Goal: Information Seeking & Learning: Learn about a topic

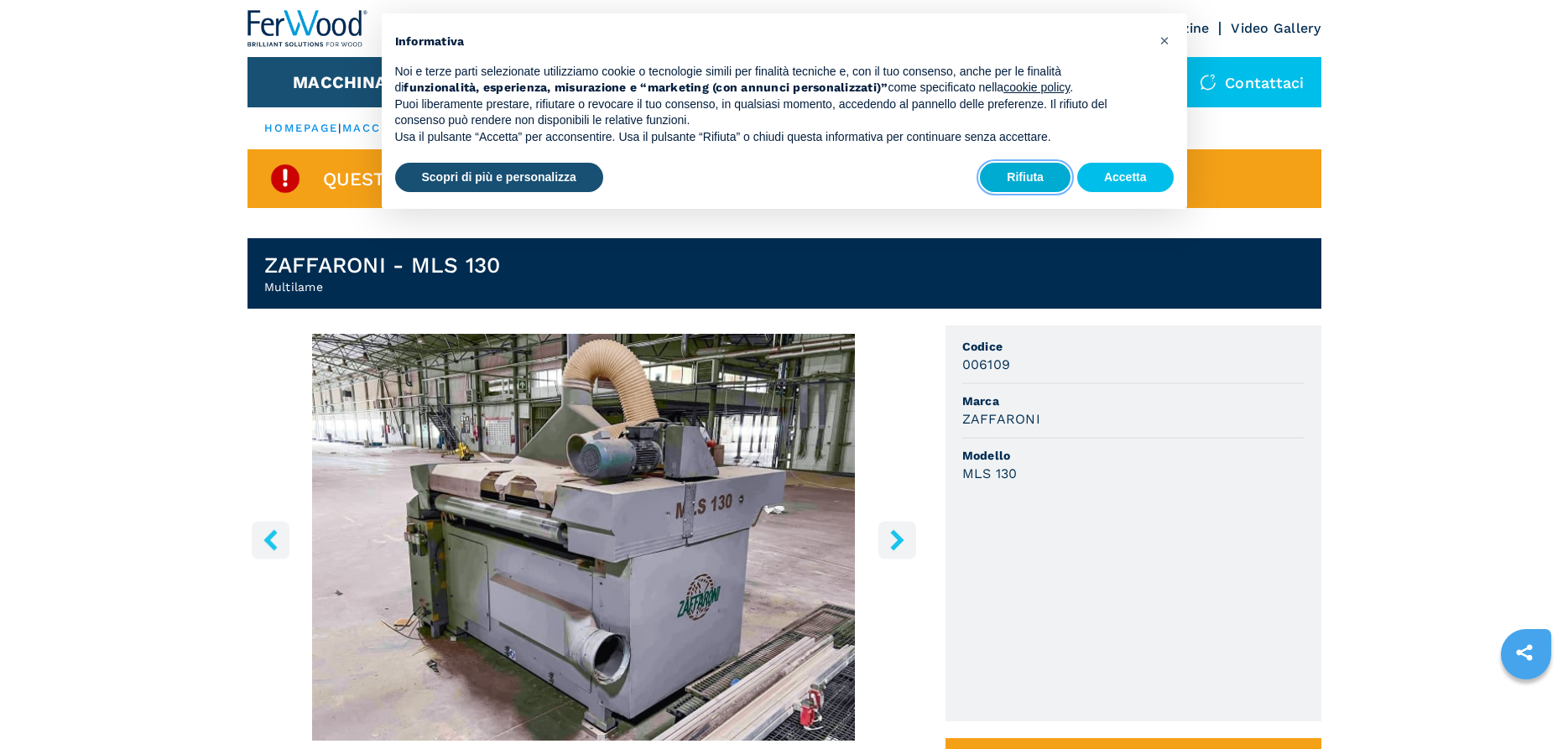
click at [1046, 182] on button "Rifiuta" at bounding box center [1025, 177] width 91 height 30
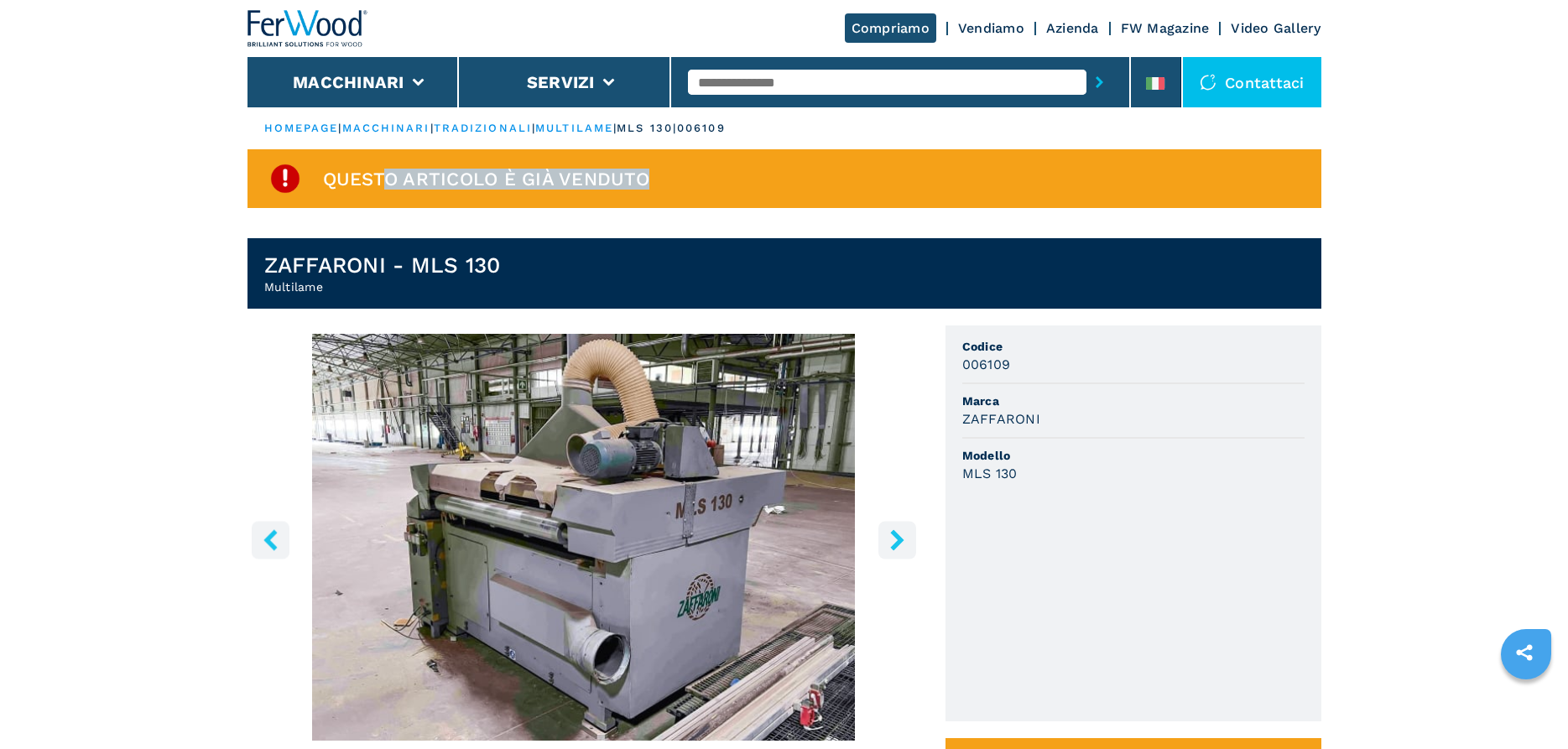
drag, startPoint x: 395, startPoint y: 183, endPoint x: 654, endPoint y: 185, distance: 259.0
click at [654, 185] on div "Questo articolo è già venduto" at bounding box center [784, 179] width 1074 height 59
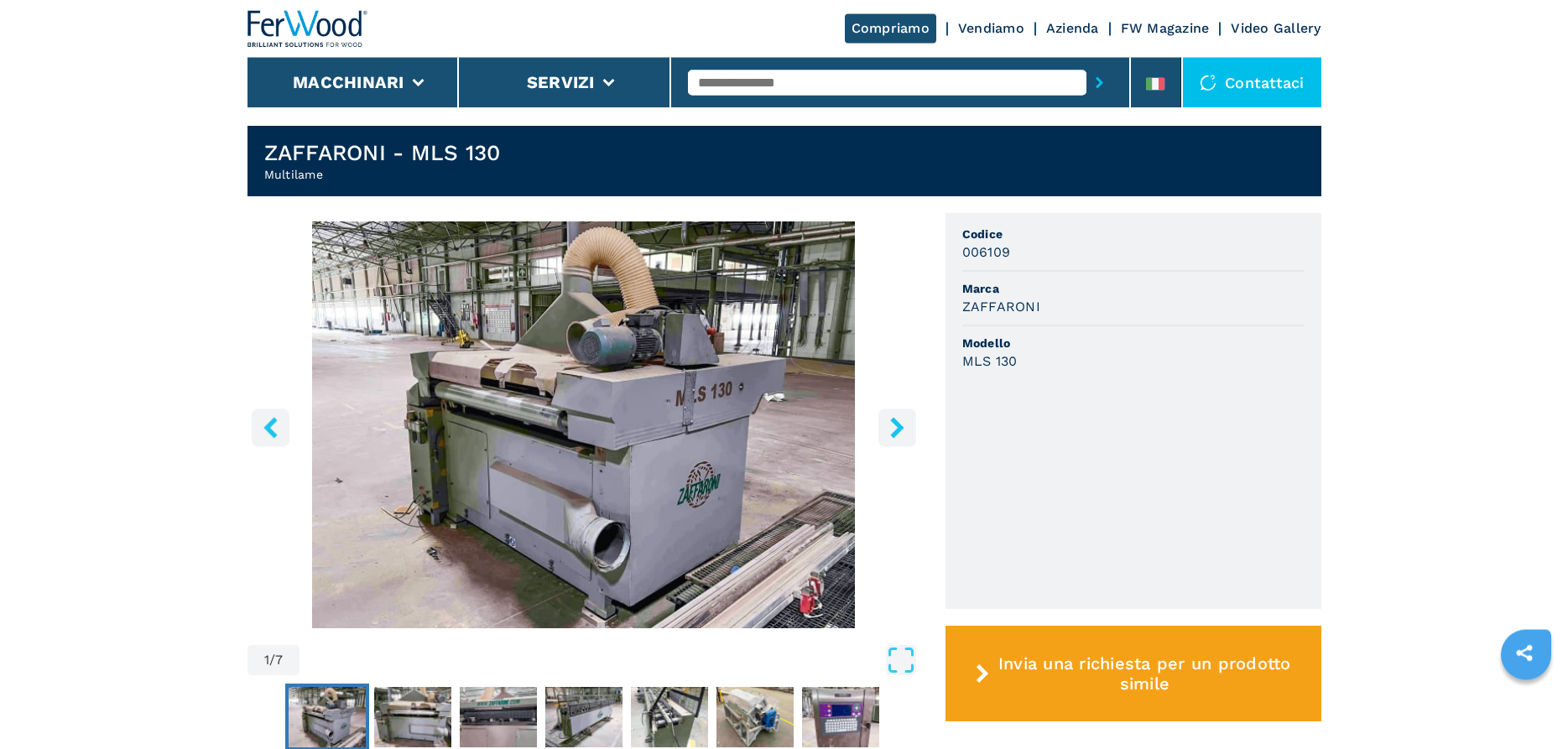
scroll to position [171, 0]
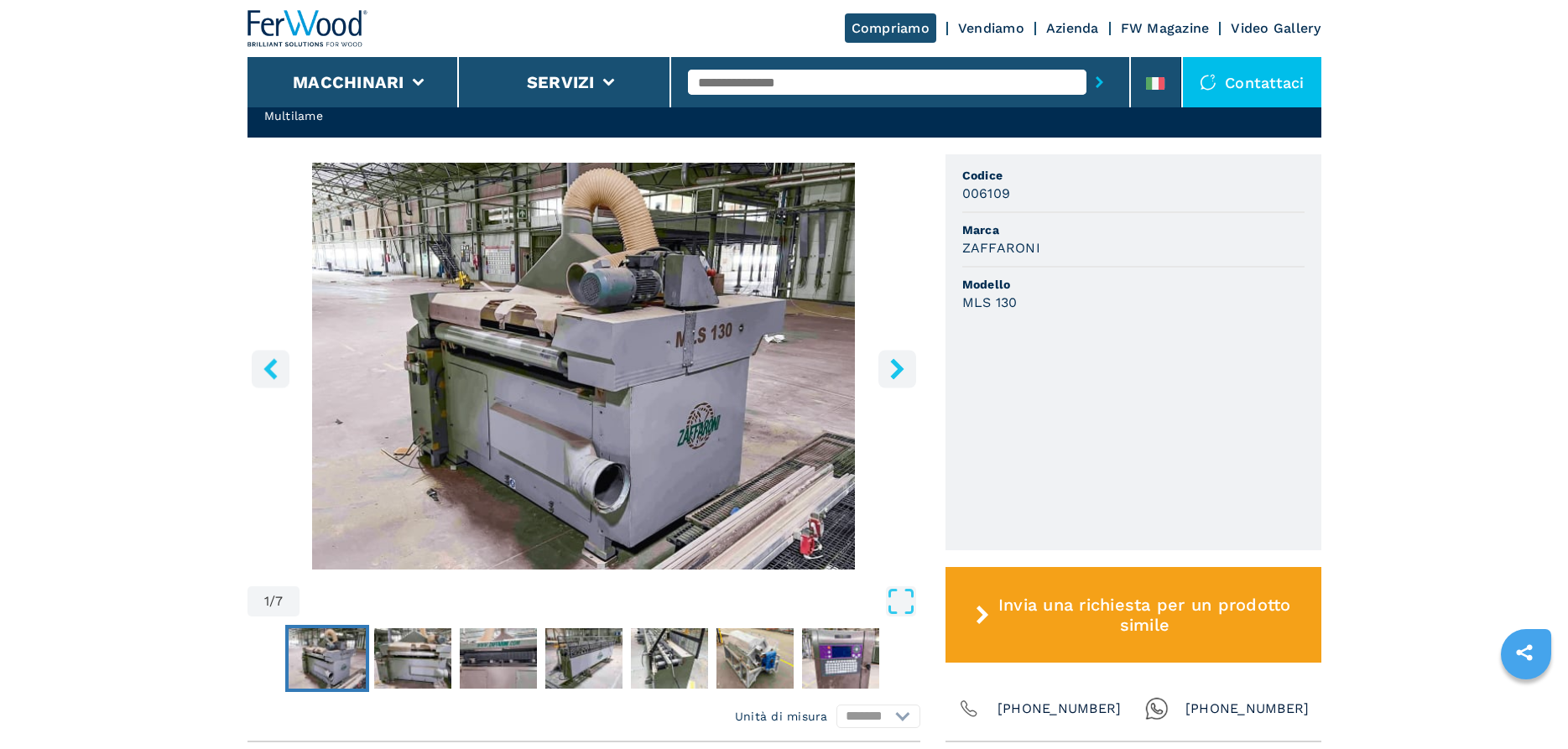
click at [891, 365] on icon "right-button" at bounding box center [897, 368] width 21 height 21
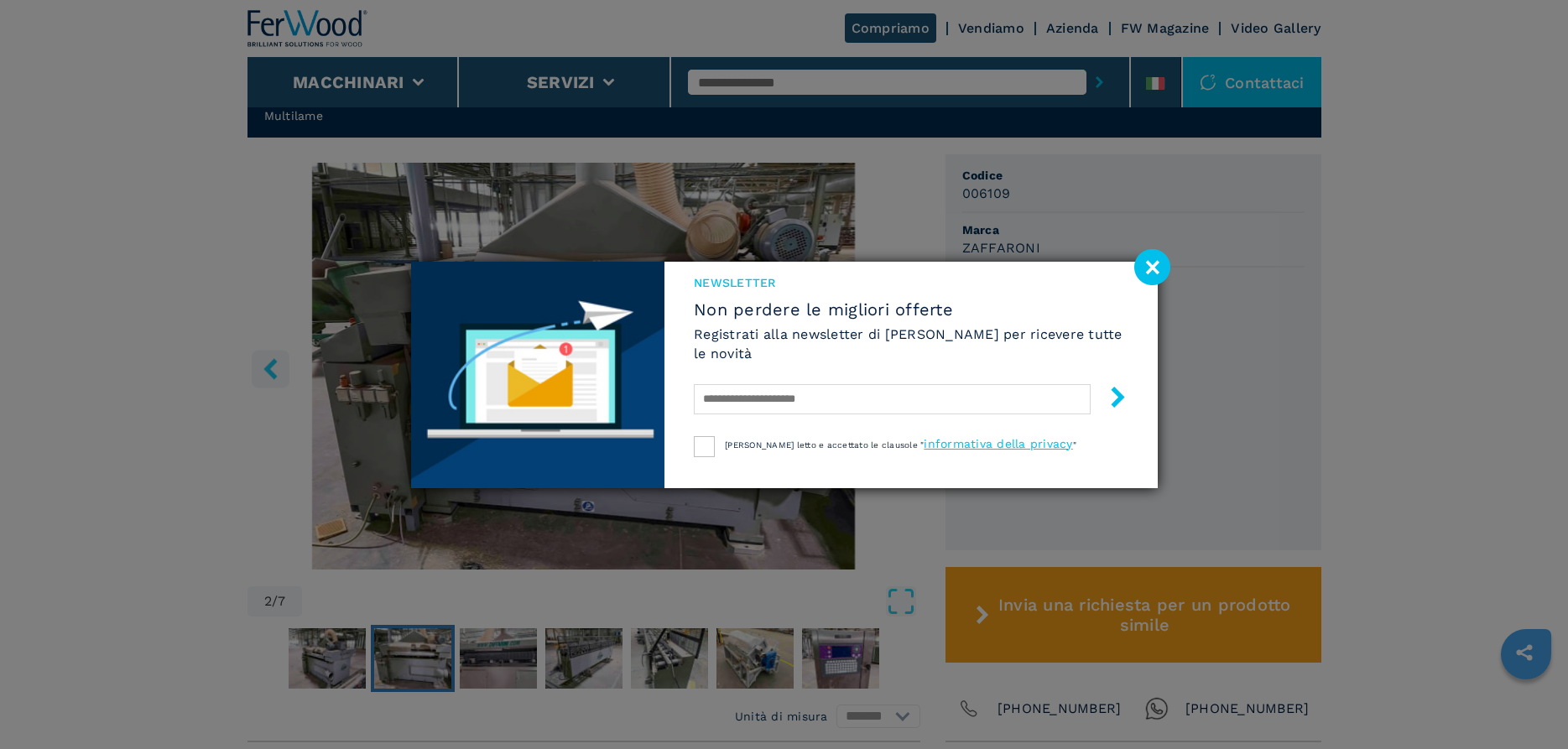
click at [1153, 262] on image at bounding box center [1152, 267] width 36 height 36
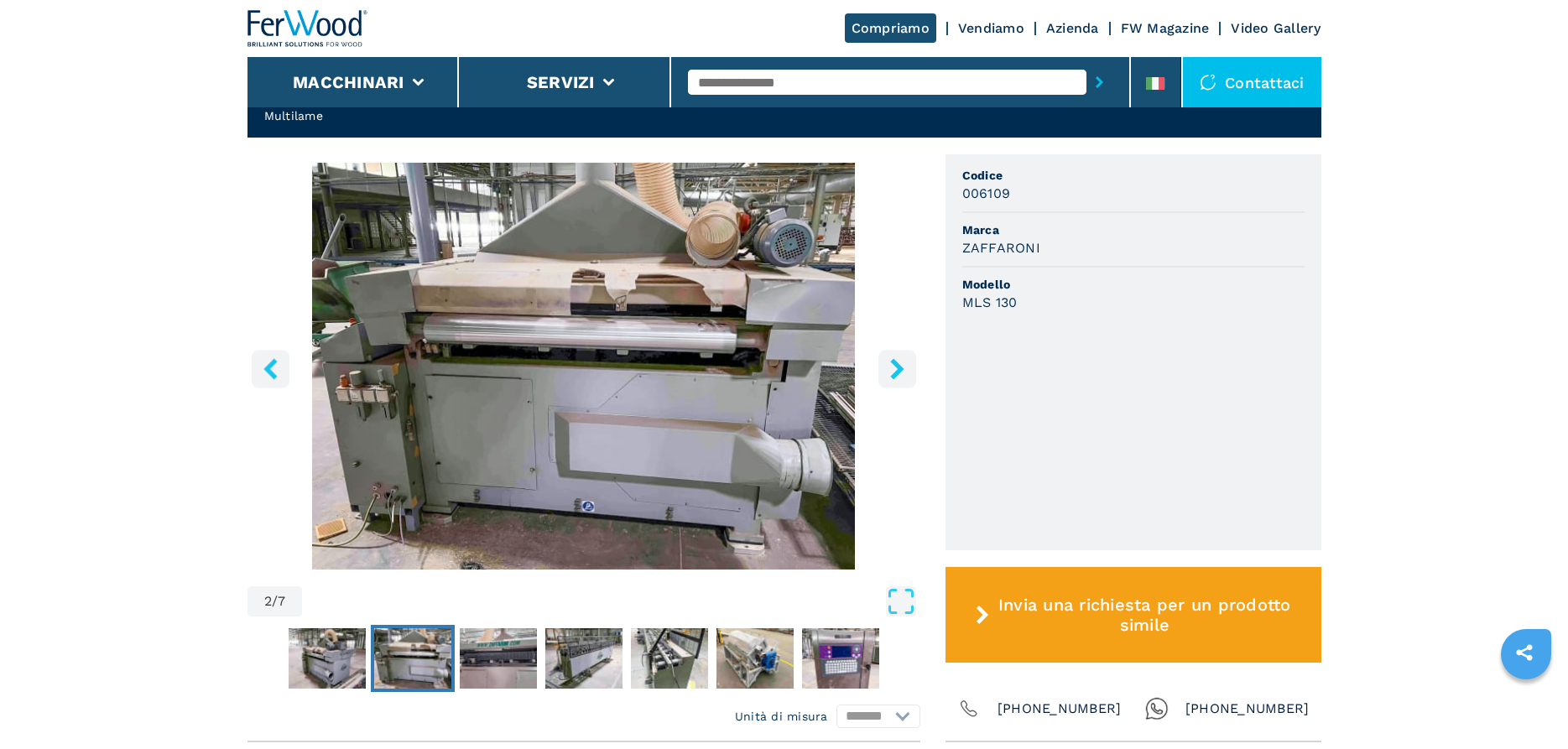
click at [890, 371] on icon "right-button" at bounding box center [897, 368] width 21 height 21
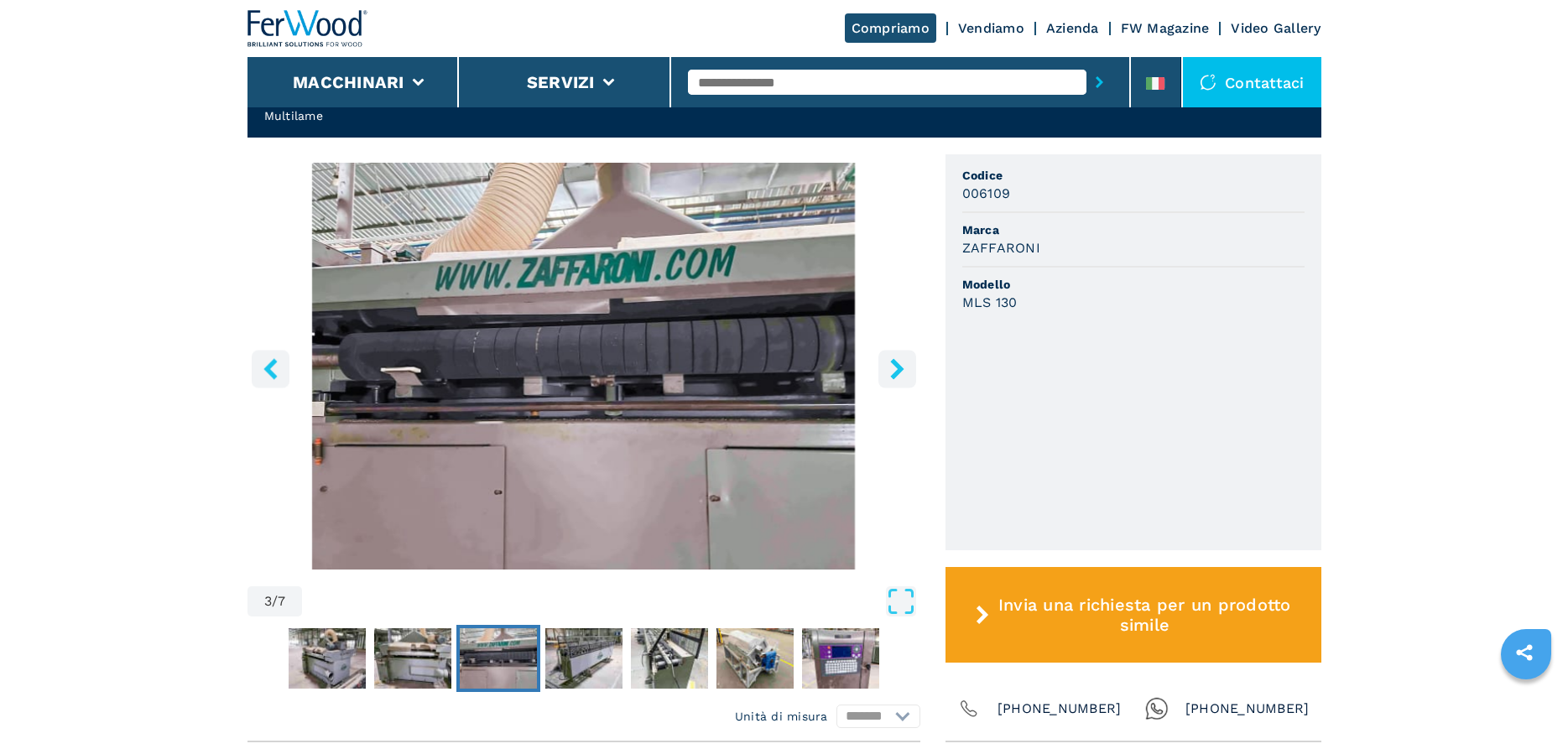
click at [890, 371] on icon "right-button" at bounding box center [897, 368] width 21 height 21
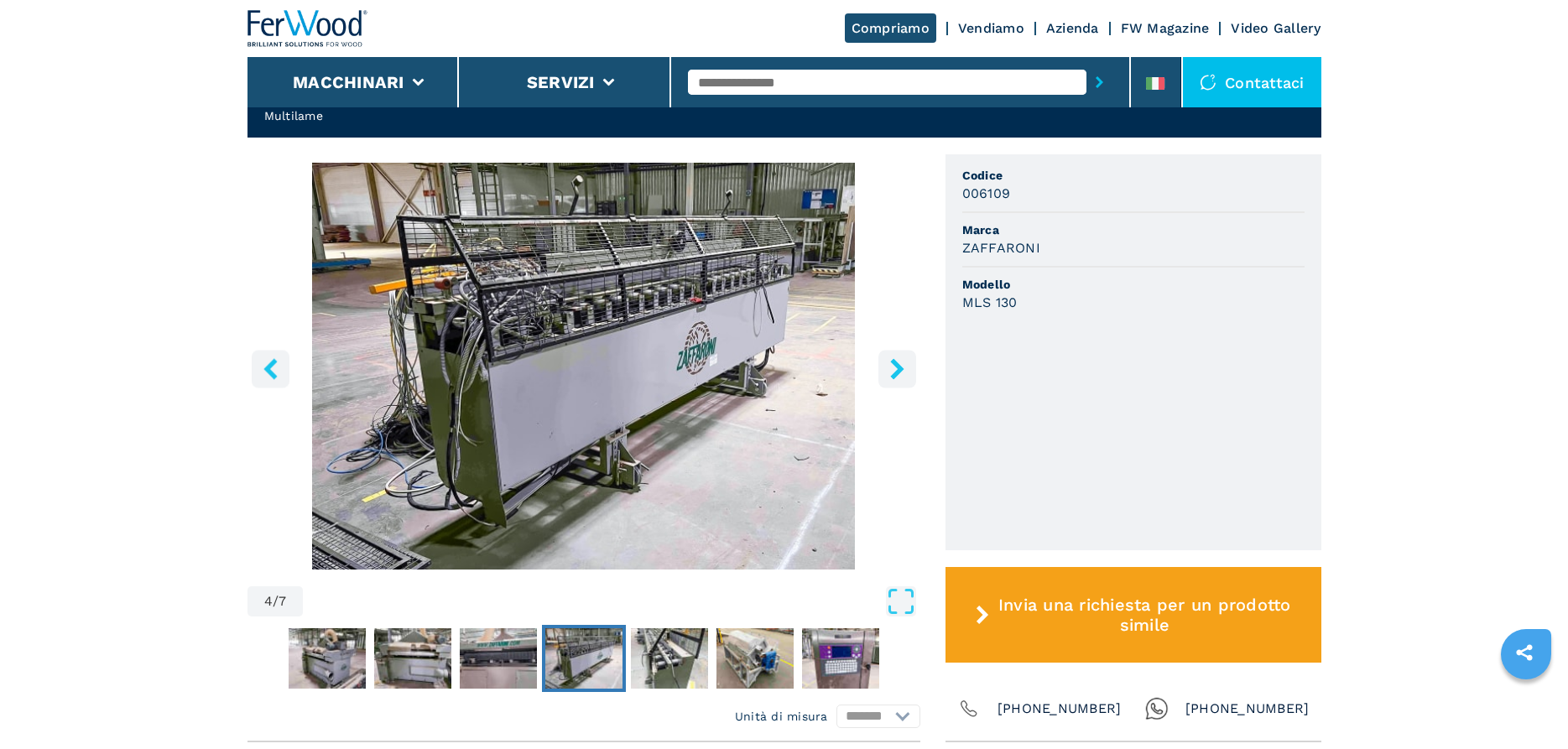
click at [890, 371] on icon "right-button" at bounding box center [897, 368] width 21 height 21
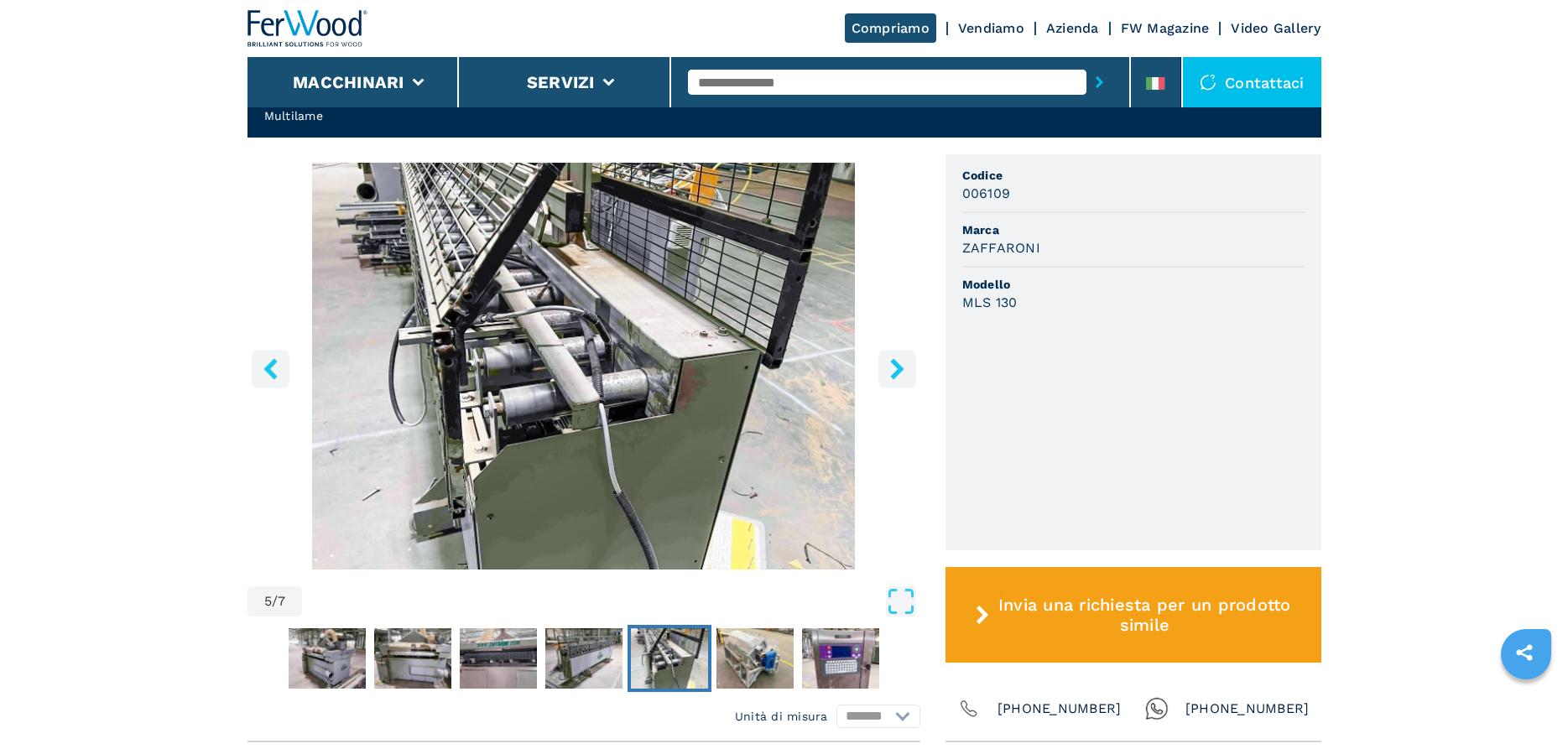
click at [890, 371] on icon "right-button" at bounding box center [897, 368] width 21 height 21
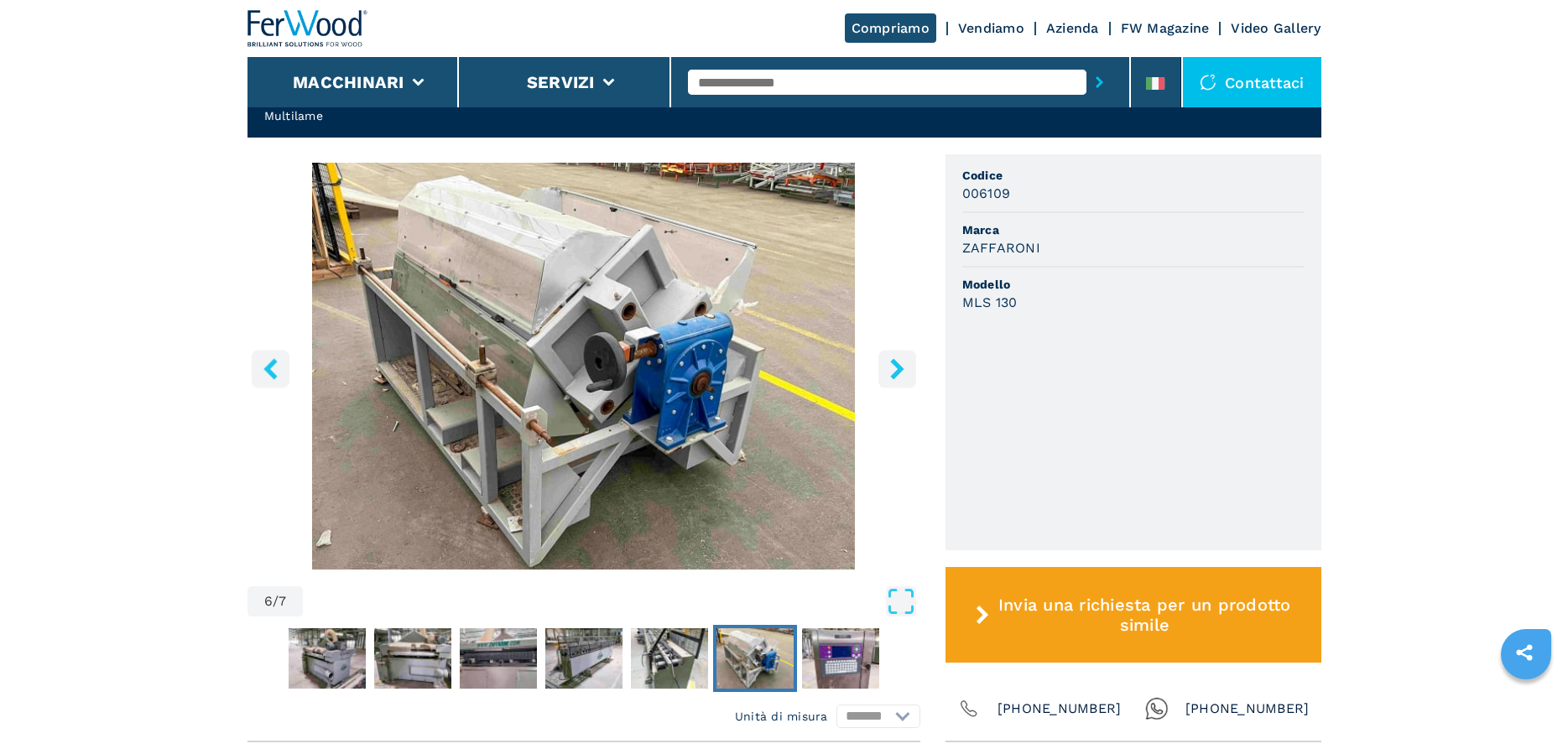
click at [890, 371] on icon "right-button" at bounding box center [897, 368] width 21 height 21
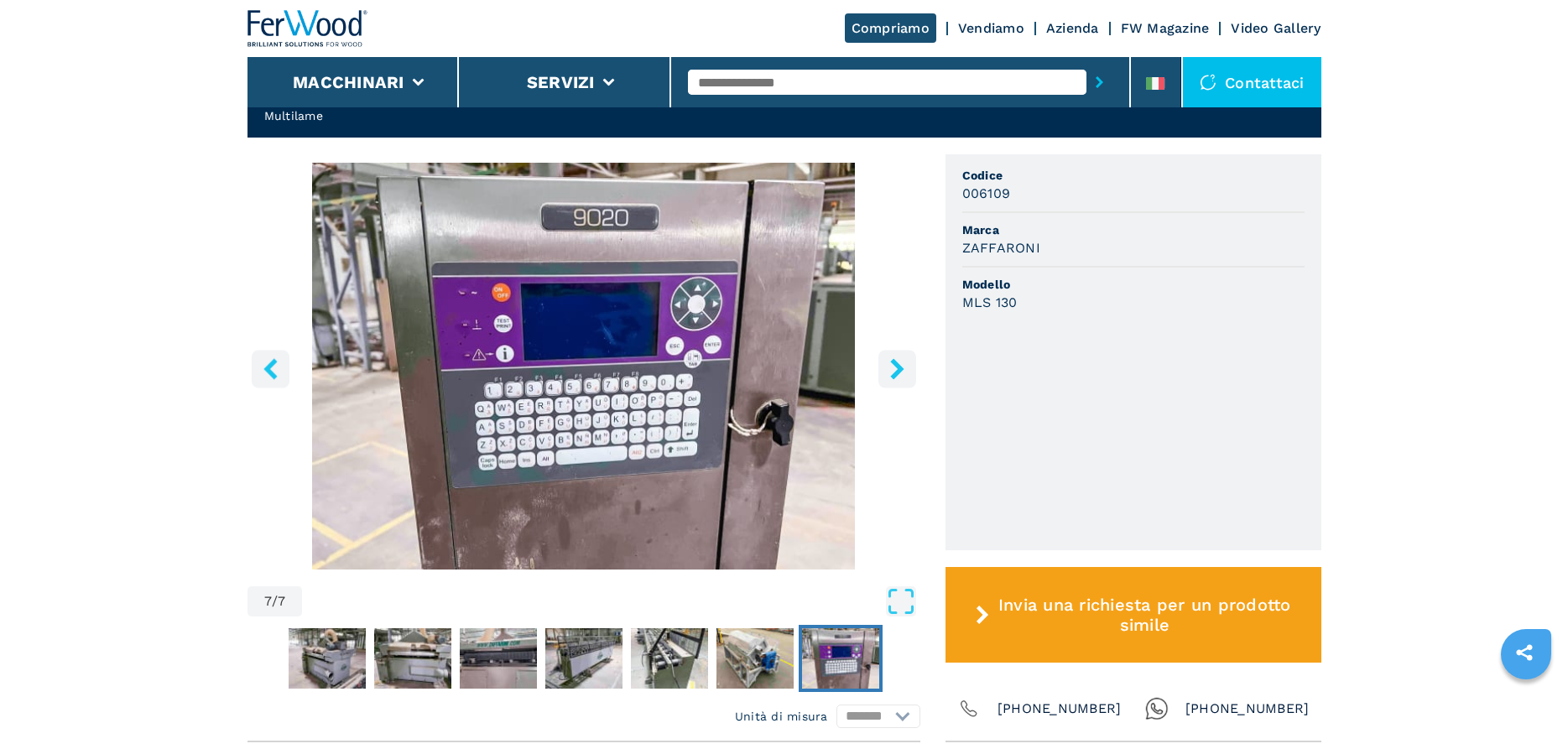
click at [890, 371] on icon "right-button" at bounding box center [897, 368] width 21 height 21
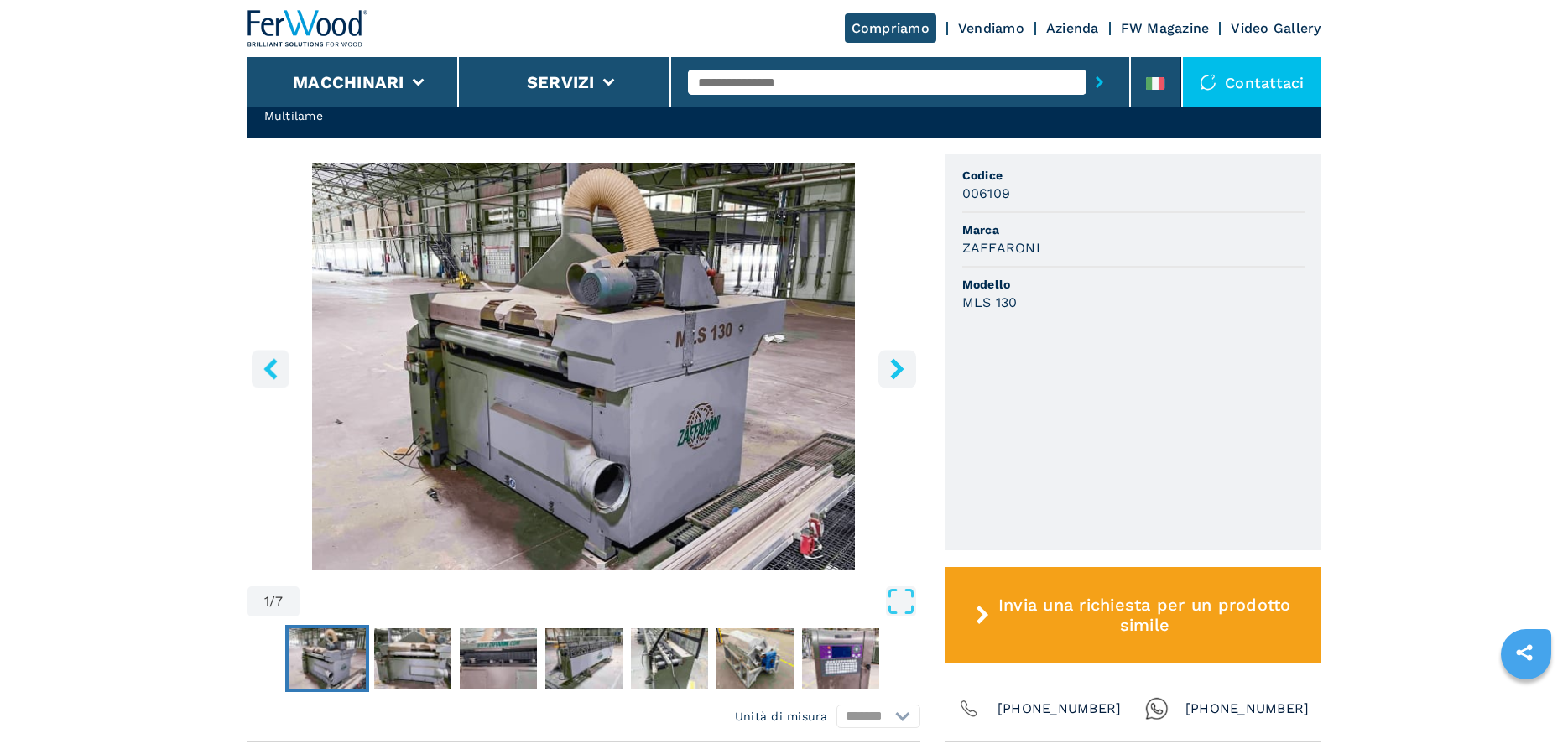
click at [890, 371] on icon "right-button" at bounding box center [897, 368] width 21 height 21
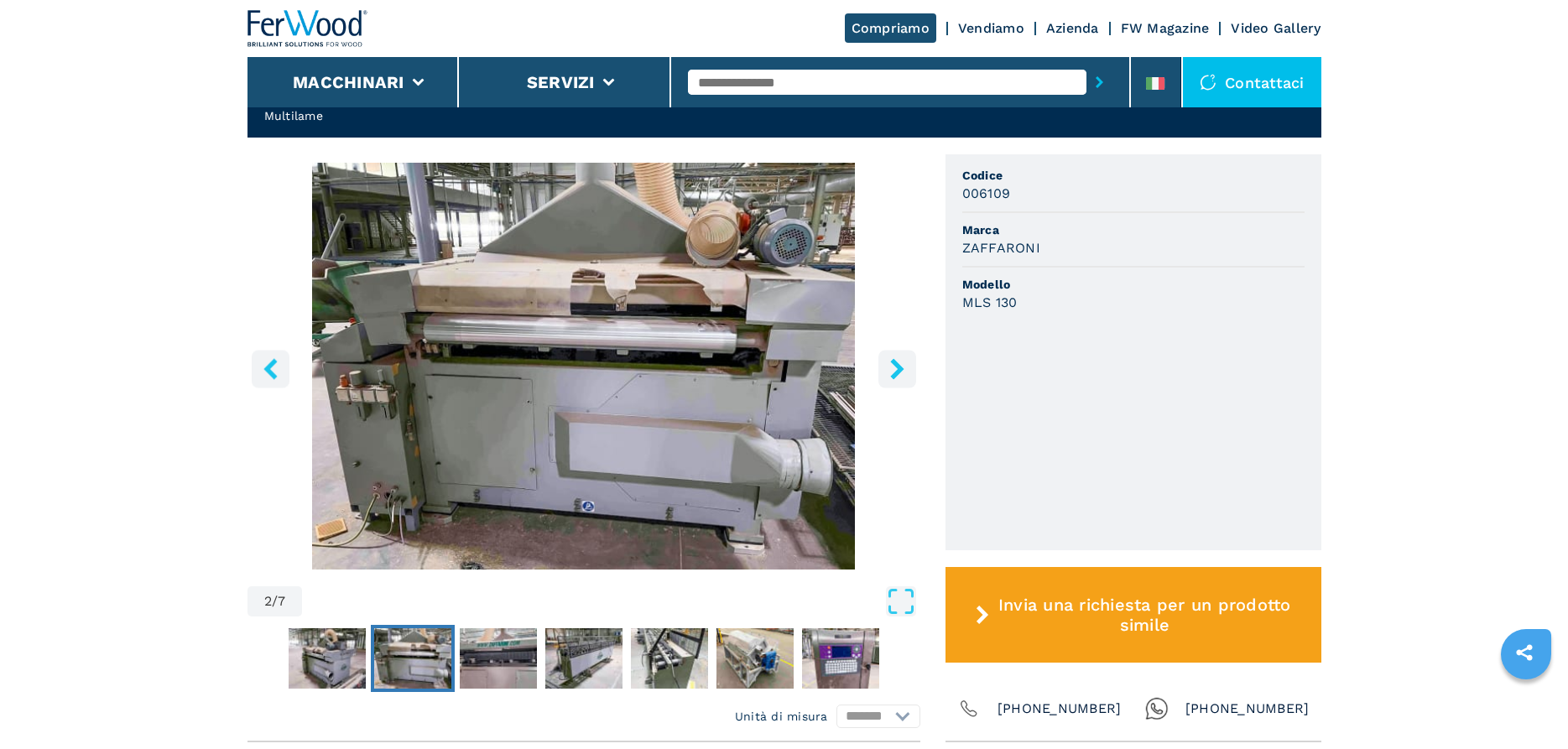
click at [890, 371] on icon "right-button" at bounding box center [897, 368] width 21 height 21
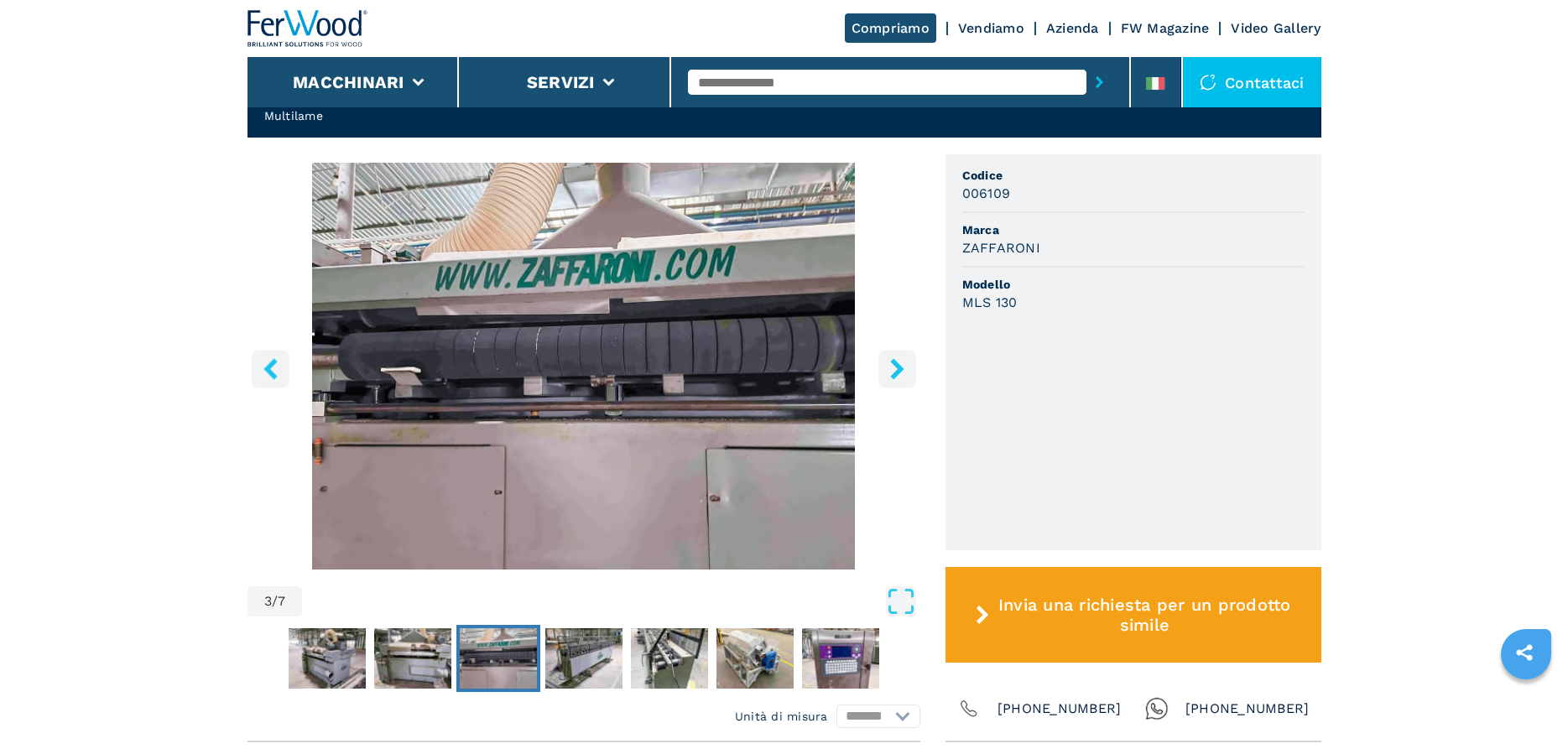
click at [890, 371] on icon "right-button" at bounding box center [897, 368] width 21 height 21
